Goal: Task Accomplishment & Management: Manage account settings

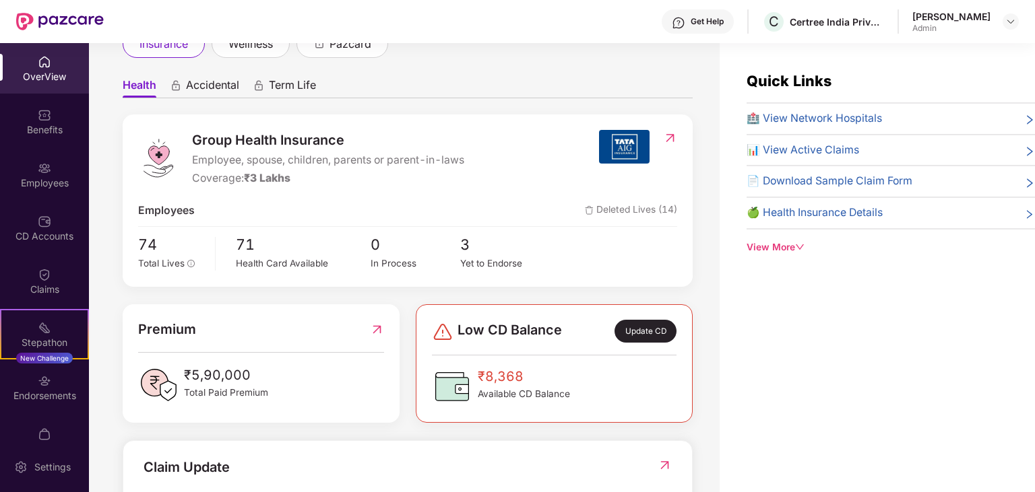
scroll to position [135, 0]
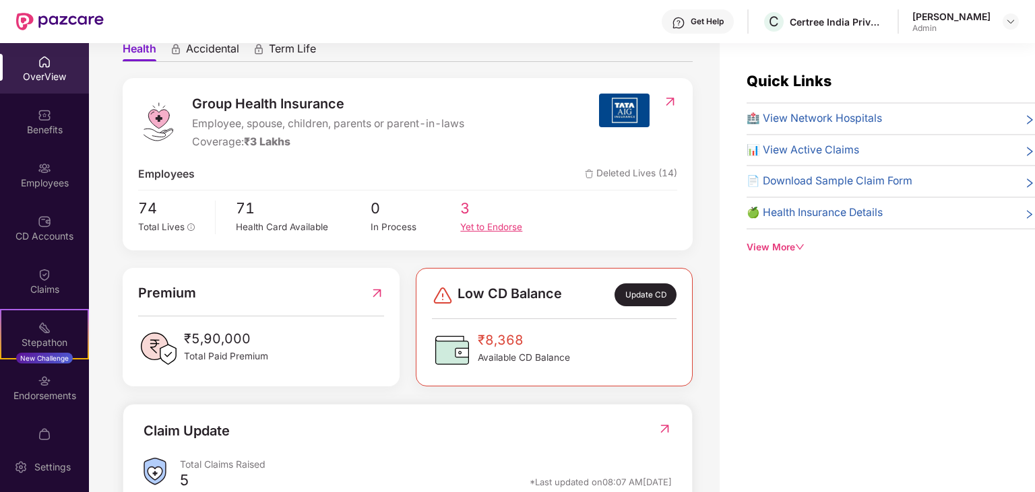
click at [481, 228] on div "Yet to Endorse" at bounding box center [505, 227] width 90 height 14
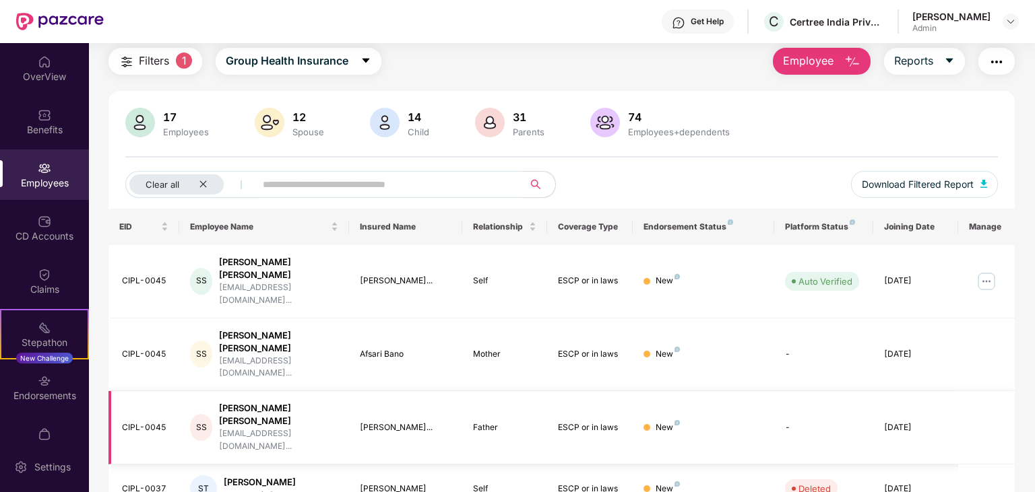
scroll to position [67, 0]
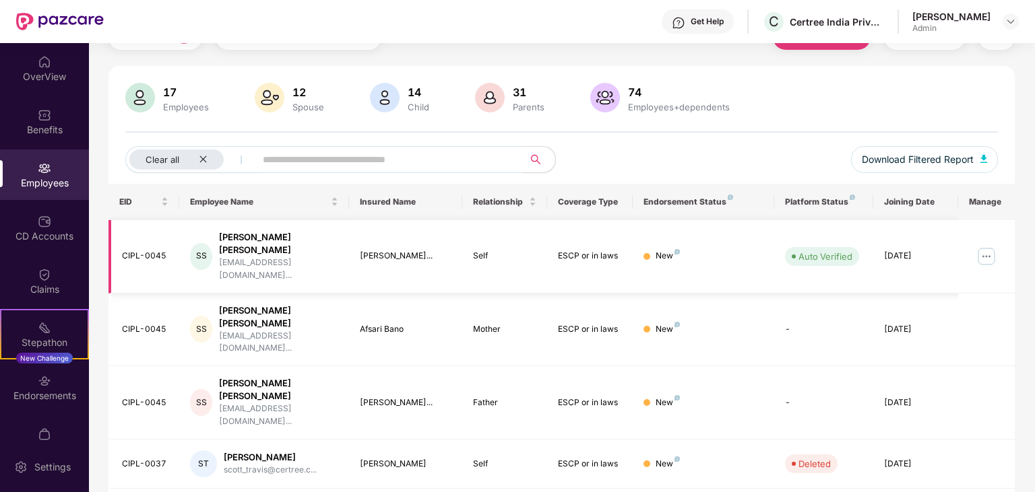
click at [982, 246] on img at bounding box center [986, 257] width 22 height 22
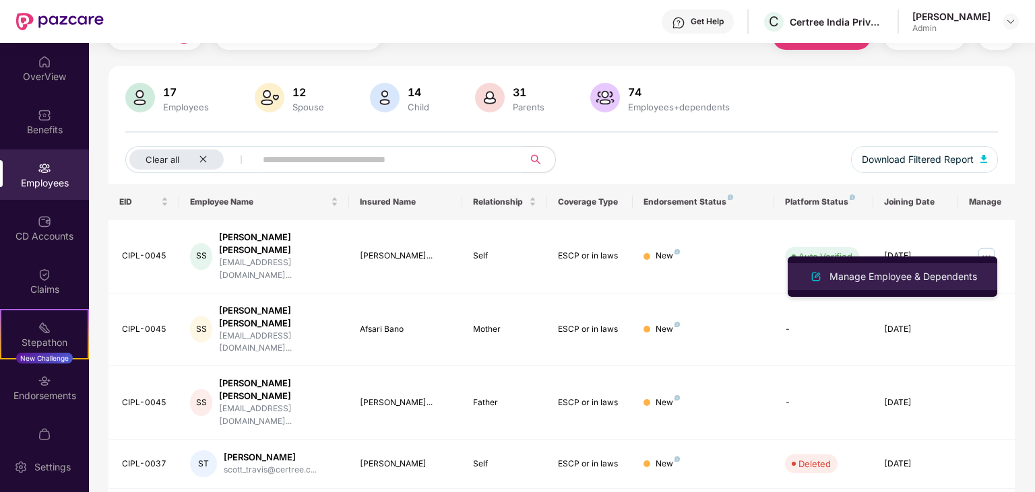
click at [882, 283] on div "Manage Employee & Dependents" at bounding box center [903, 276] width 153 height 15
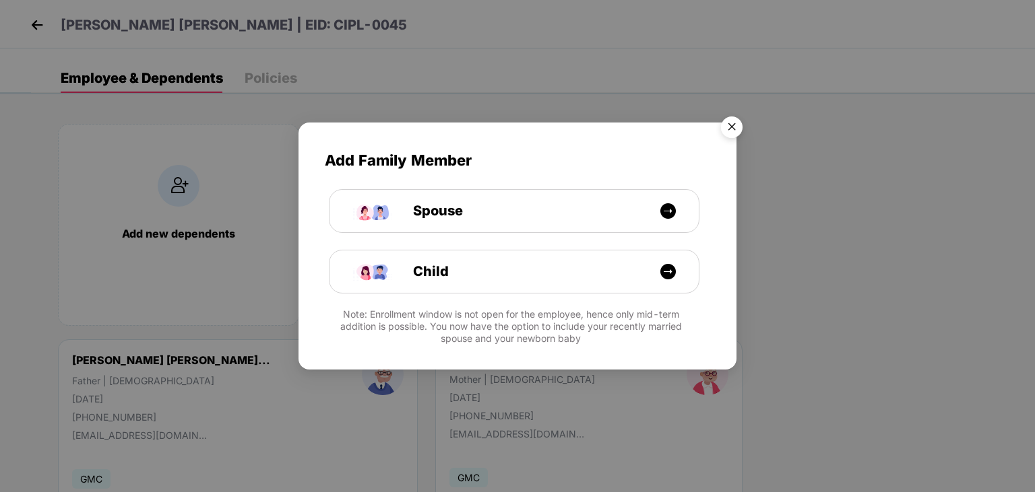
click at [728, 131] on img "Close" at bounding box center [732, 129] width 38 height 38
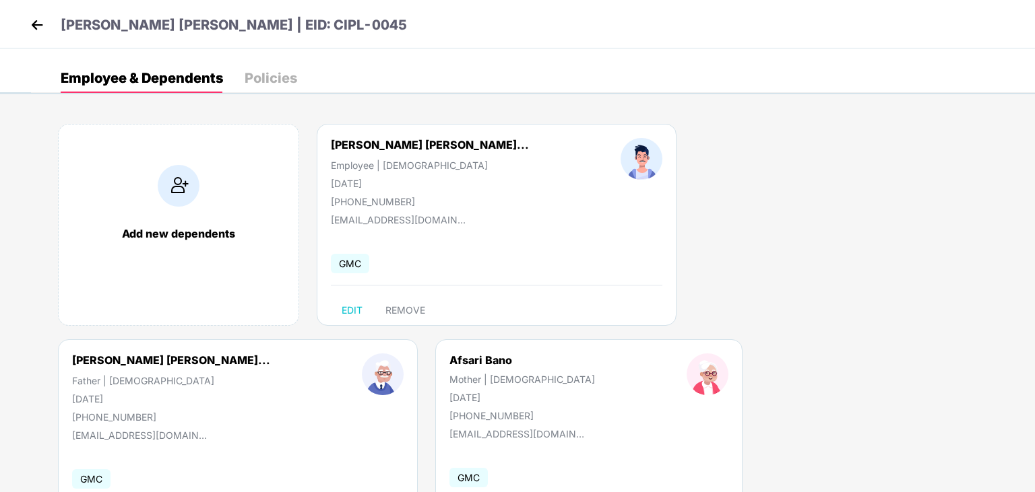
click at [34, 26] on img at bounding box center [37, 25] width 20 height 20
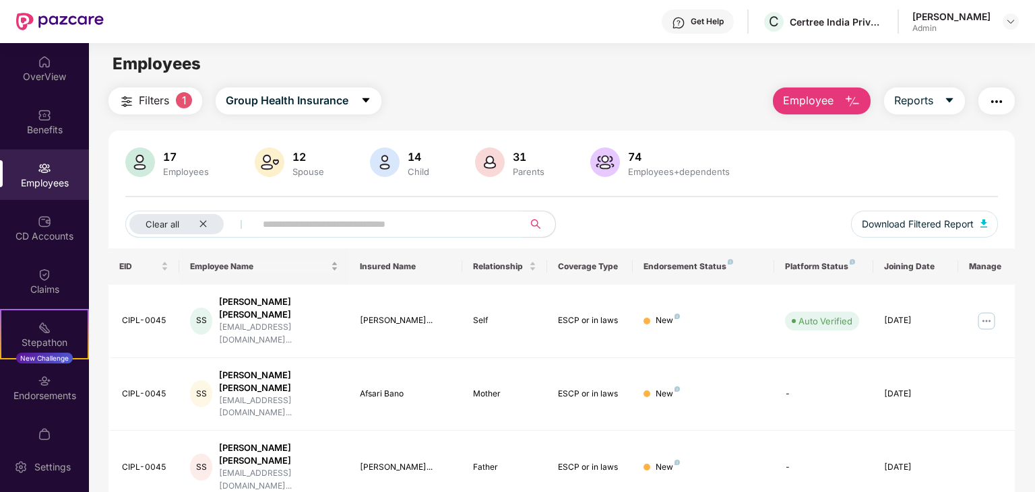
scroll to position [0, 0]
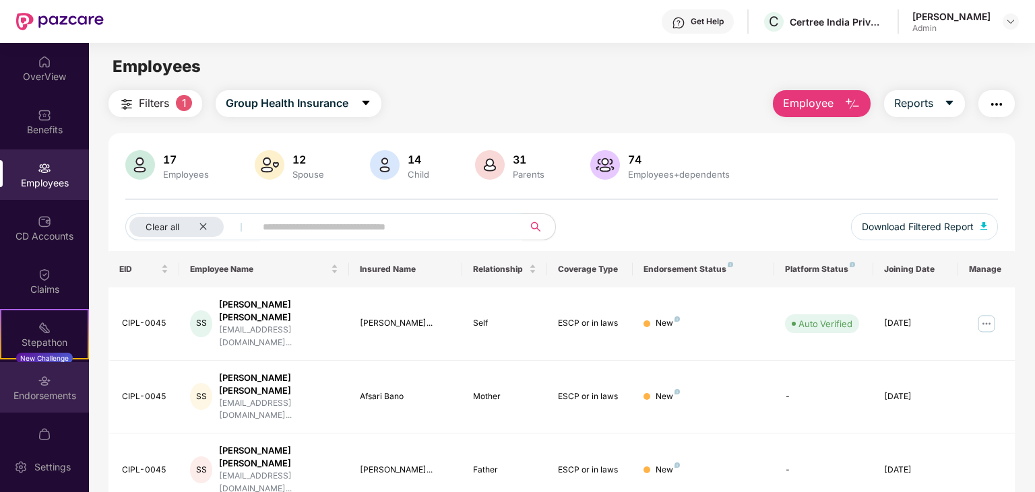
click at [50, 384] on img at bounding box center [44, 381] width 13 height 13
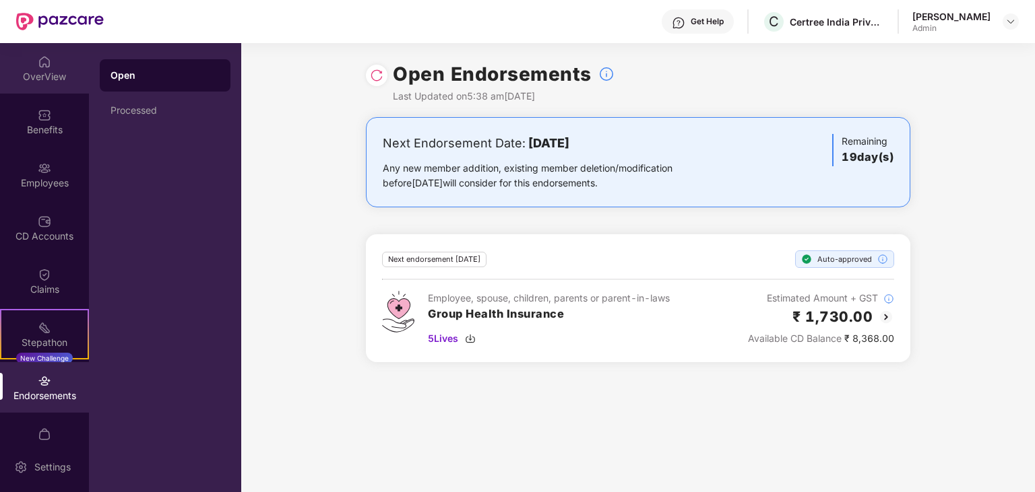
click at [34, 79] on div "OverView" at bounding box center [44, 76] width 89 height 13
